Goal: Check status: Check status

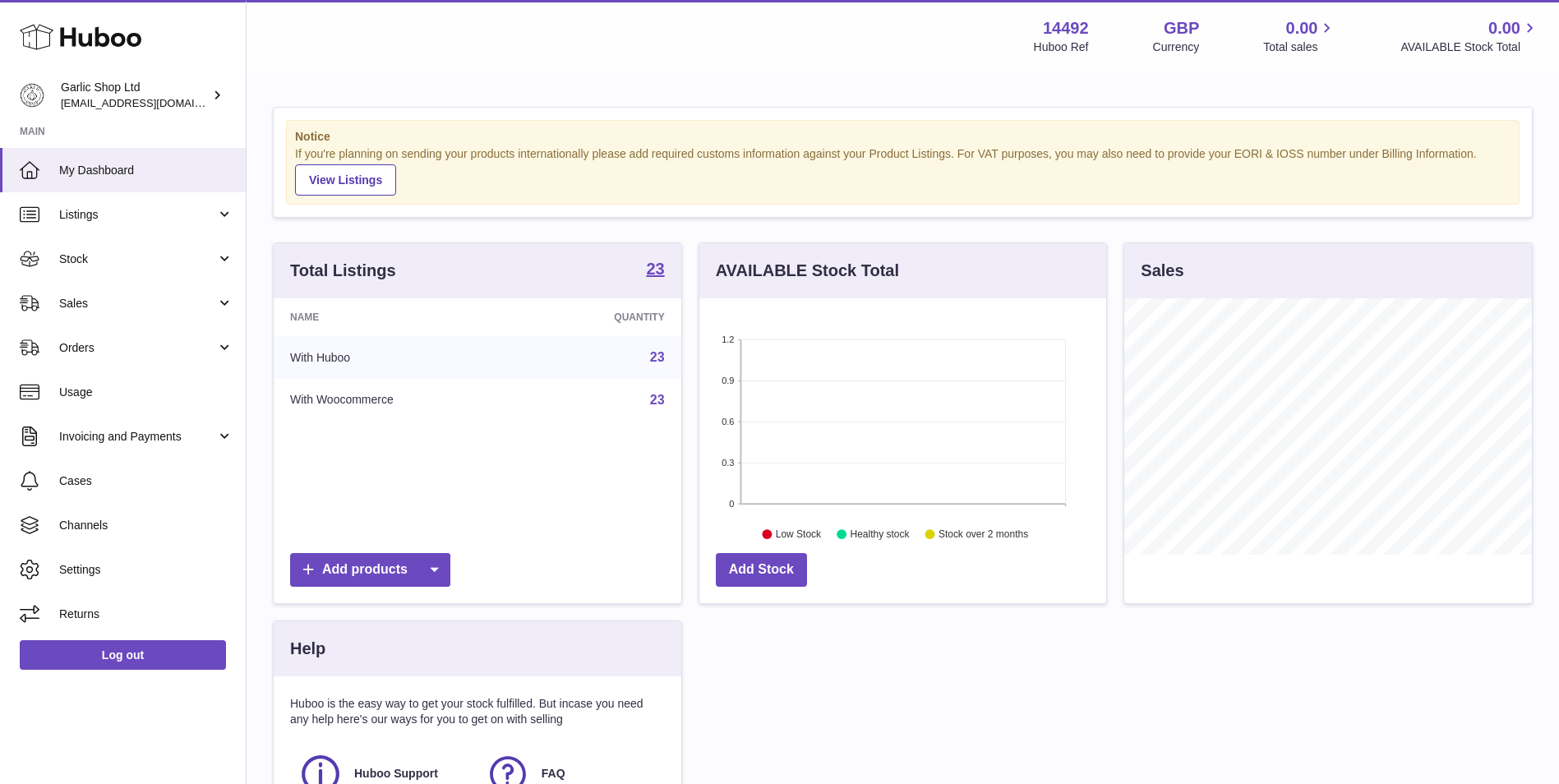
scroll to position [256, 407]
click at [157, 272] on link "Stock" at bounding box center [122, 259] width 245 height 44
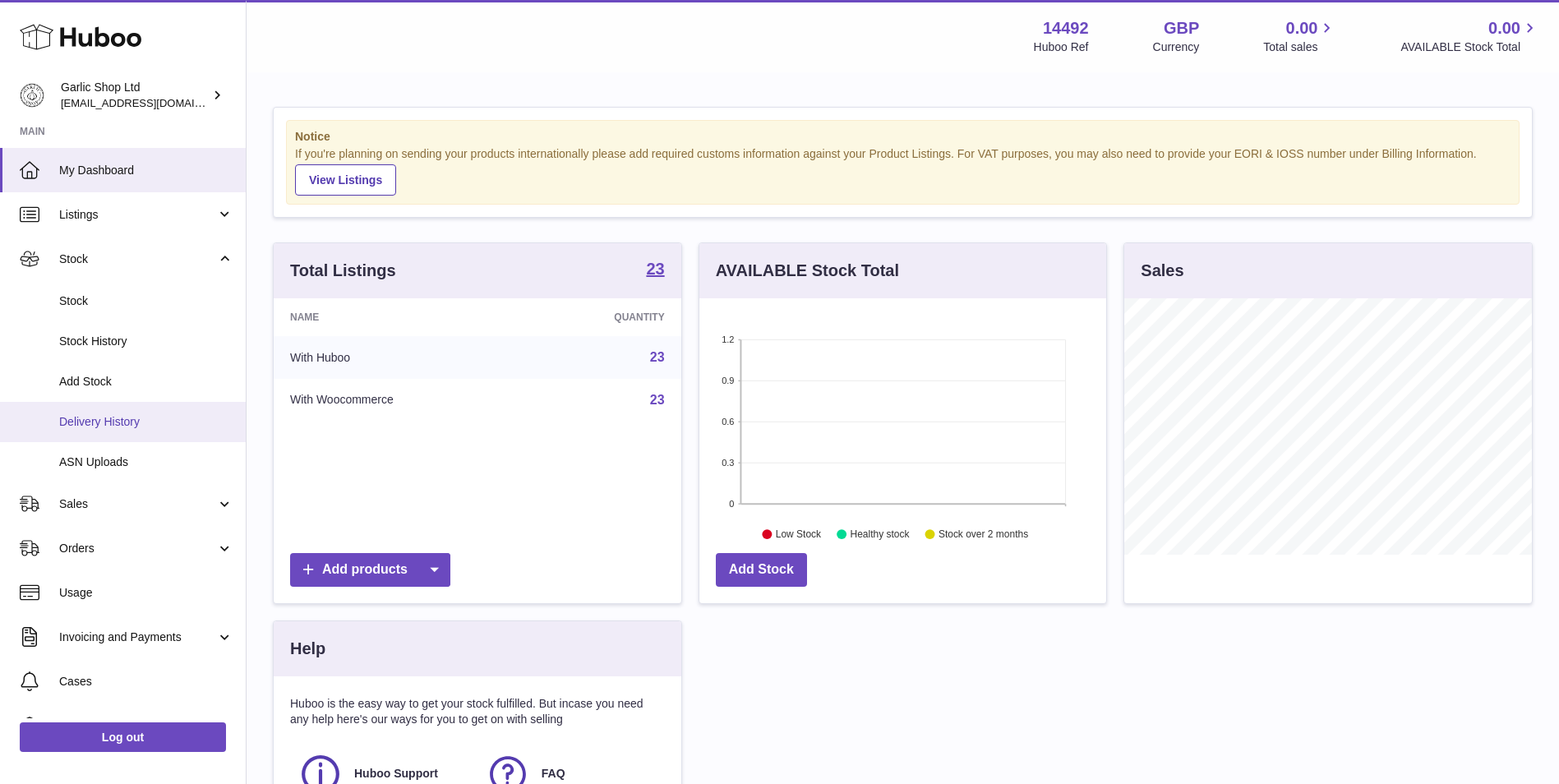
click at [161, 417] on span "Delivery History" at bounding box center [146, 422] width 174 height 16
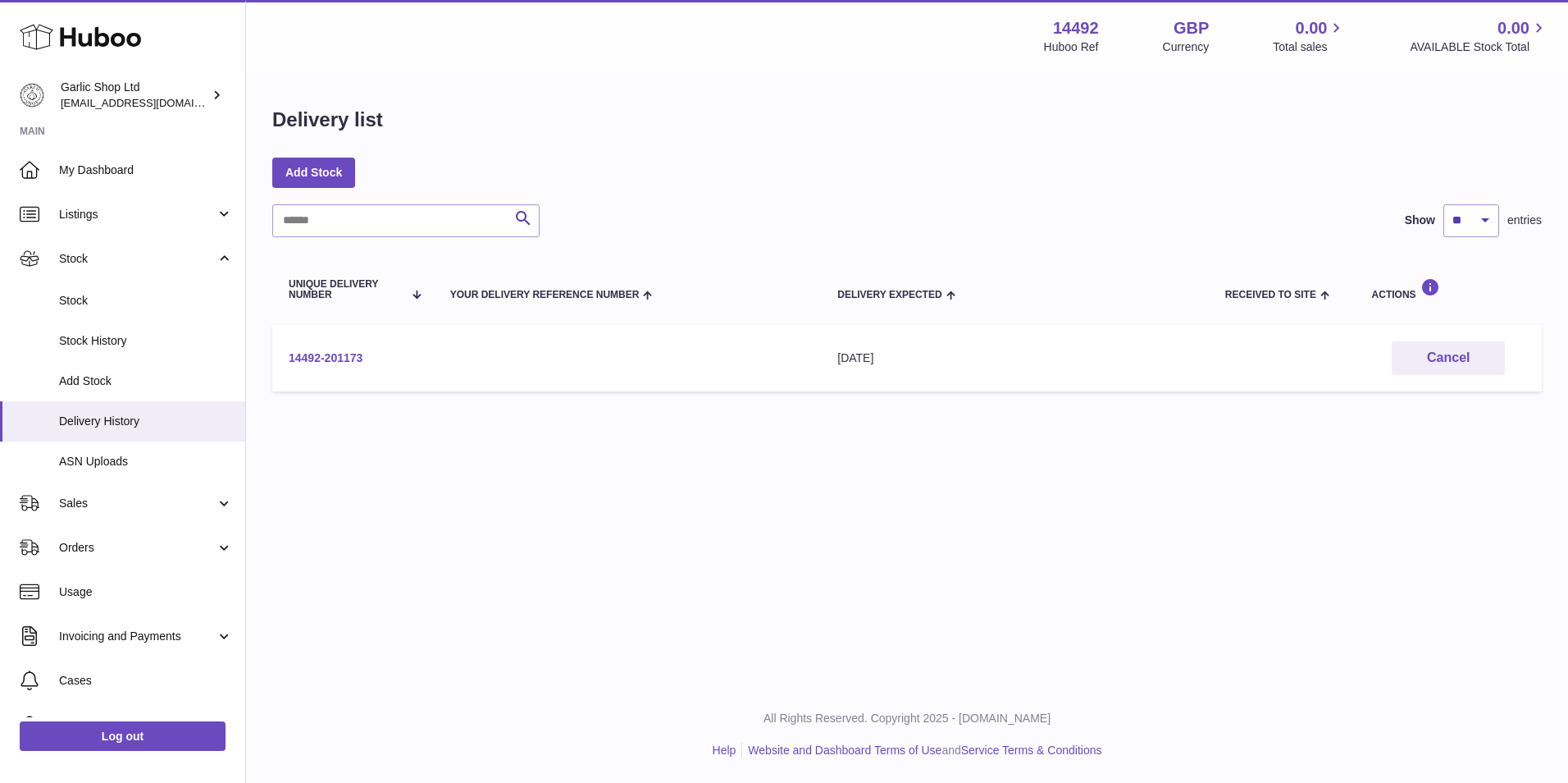
click at [323, 352] on link "14492-201173" at bounding box center [325, 358] width 74 height 13
